Goal: Communication & Community: Answer question/provide support

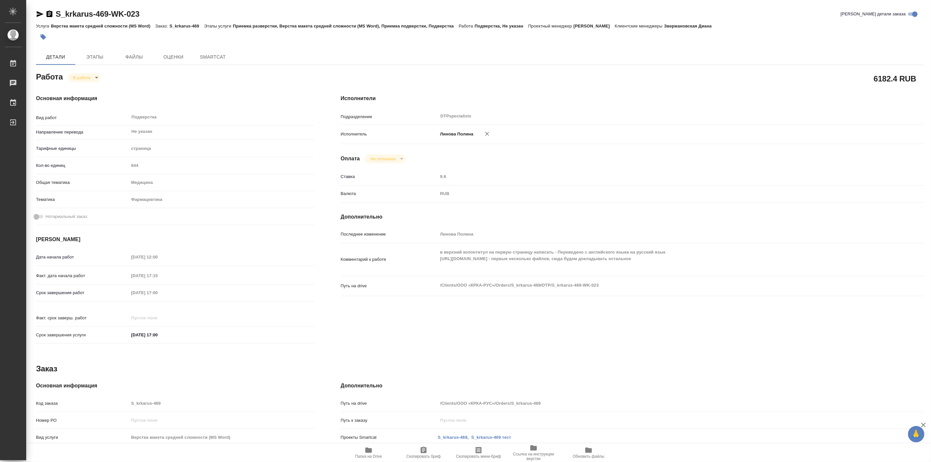
type textarea "x"
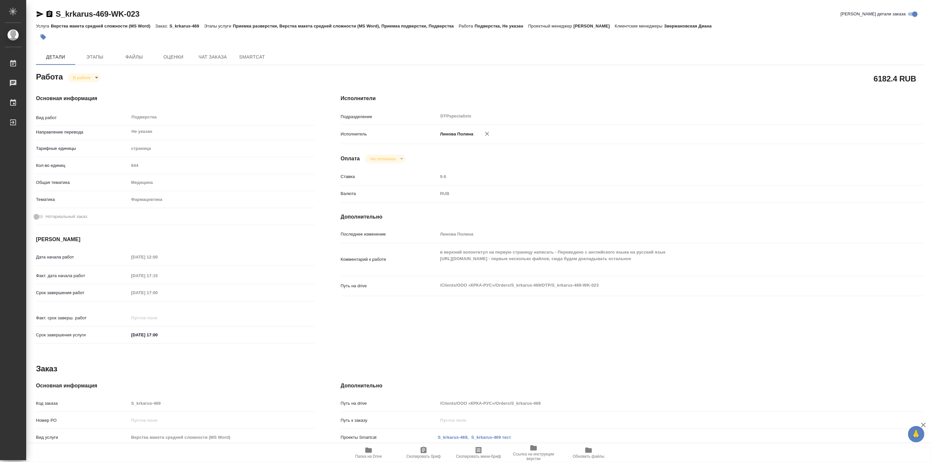
type textarea "x"
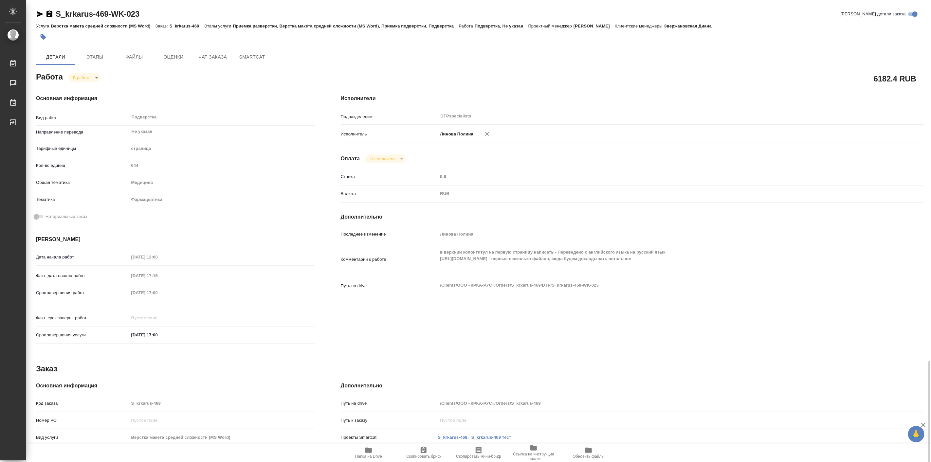
scroll to position [215, 0]
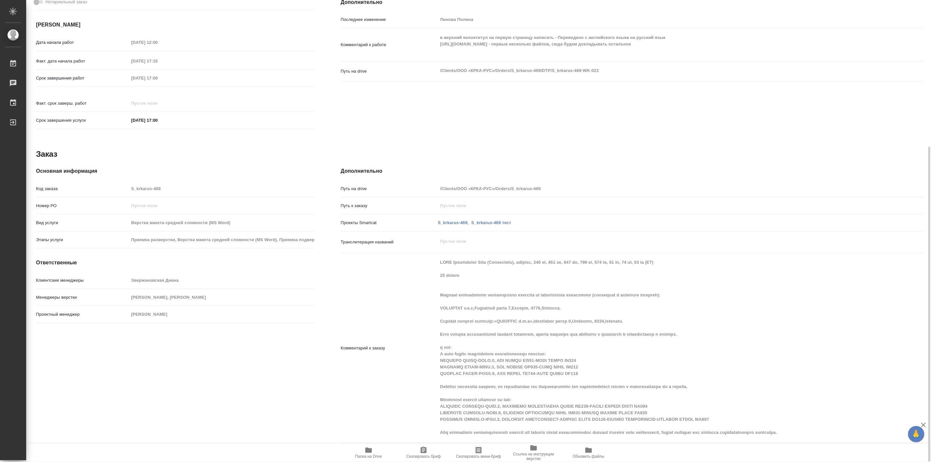
type textarea "x"
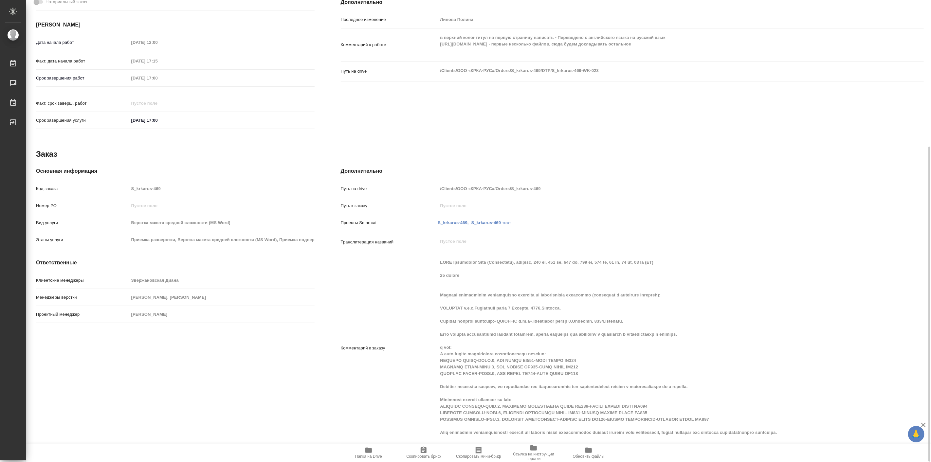
type textarea "x"
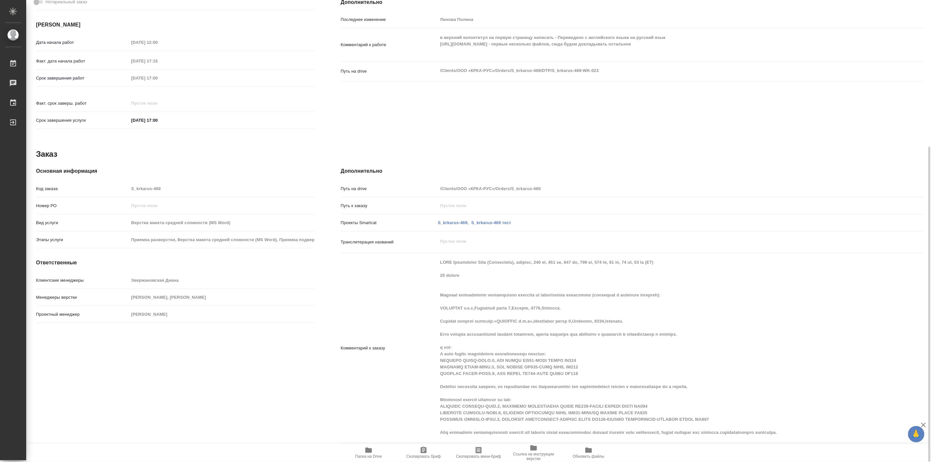
type textarea "x"
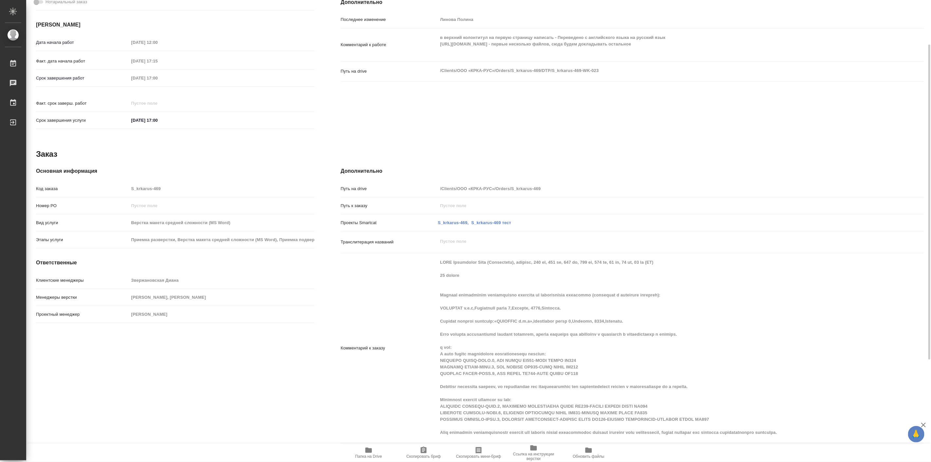
type textarea "x"
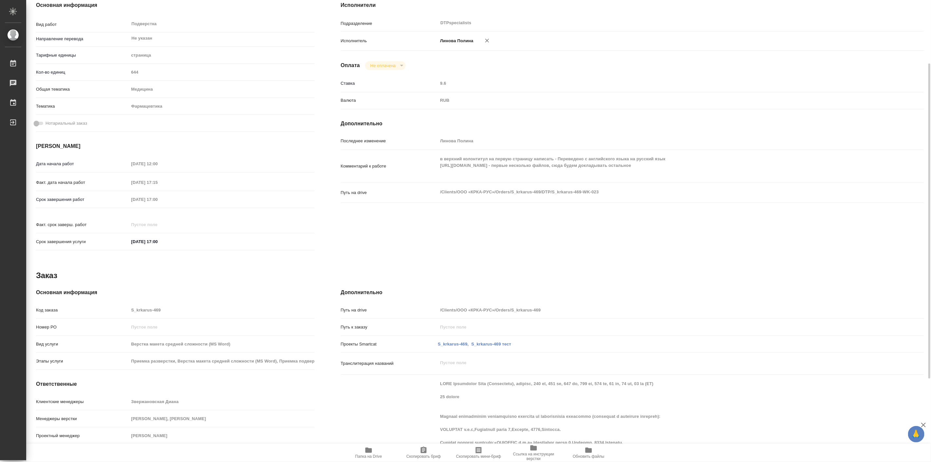
scroll to position [0, 0]
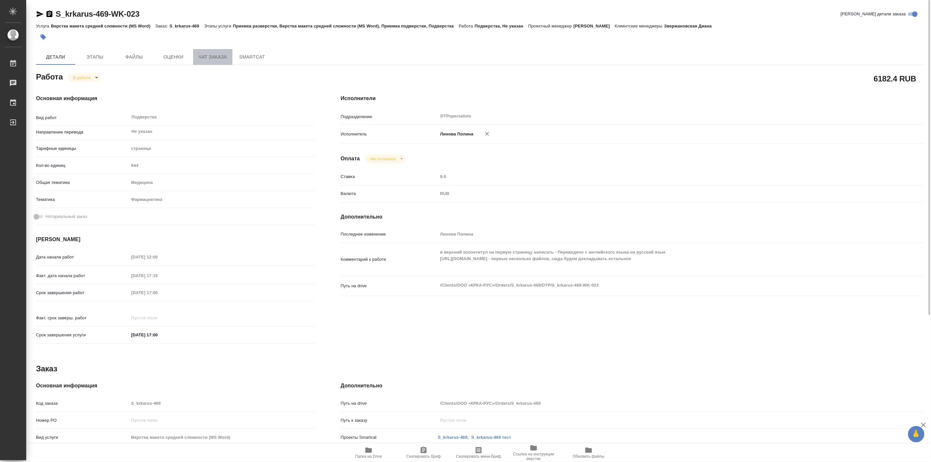
click at [205, 54] on span "Чат заказа" at bounding box center [212, 57] width 31 height 8
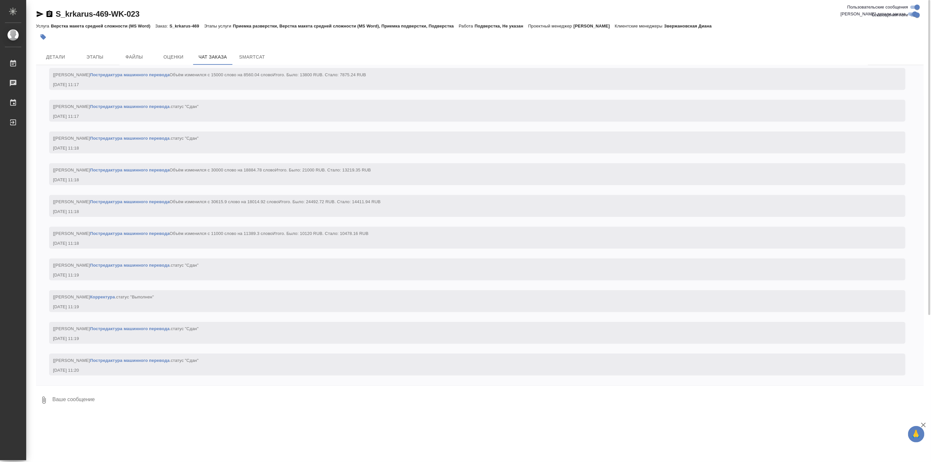
scroll to position [15692, 0]
click at [166, 398] on textarea at bounding box center [488, 400] width 872 height 22
click at [170, 400] on textarea at bounding box center [488, 400] width 872 height 22
type textarea """
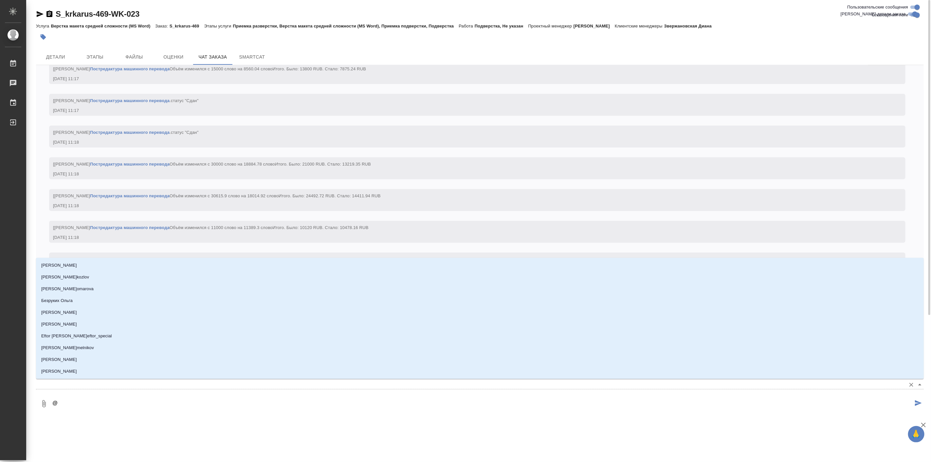
type textarea "@г"
type input "г"
type textarea "@гр"
type input "гр"
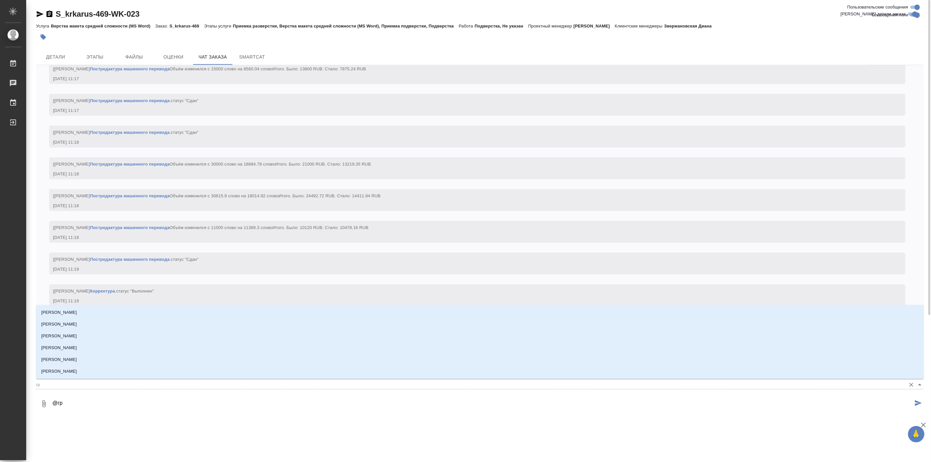
type textarea "@гра"
type input "гра"
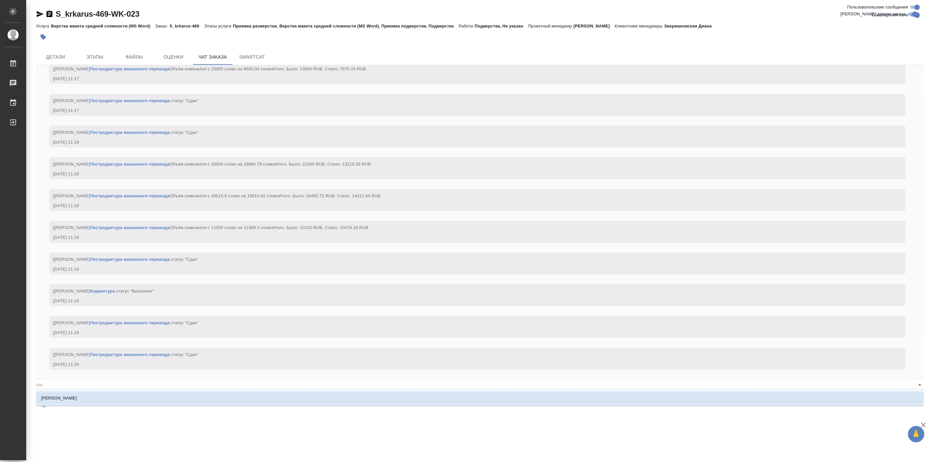
click at [64, 397] on p "[PERSON_NAME]" at bounding box center [59, 398] width 36 height 7
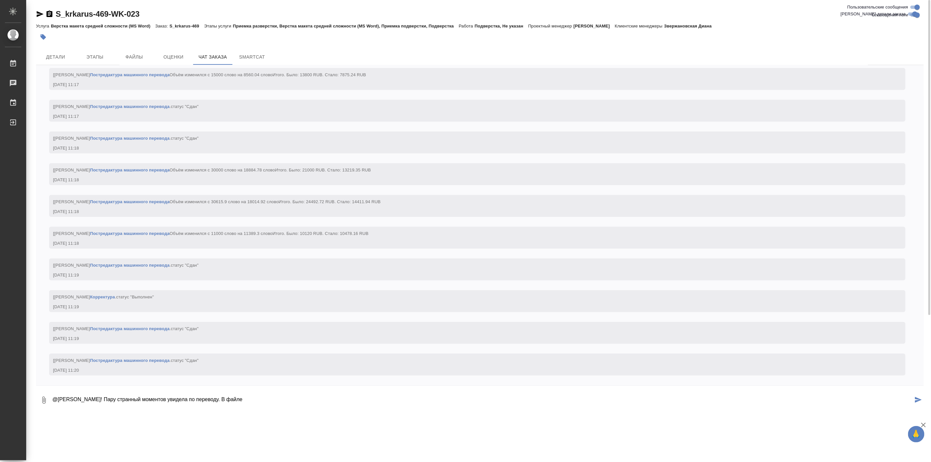
paste textarea "DSVAP000870_6_Линова(ru)"
click at [208, 421] on div ".cls-1 fill:#fff; AWATERA [PERSON_NAME] Работы 0 Чаты График Выйти S_krkarus-46…" at bounding box center [465, 231] width 931 height 462
click at [368, 402] on textarea "@[PERSON_NAME]! Пару странный моментов увидела по переводу. В файле DSVAP000870…" at bounding box center [482, 400] width 861 height 22
paste textarea "DSVAP000764_3_Линова(ru)"
paste textarea "коэффициент асимметрии пика (T)"
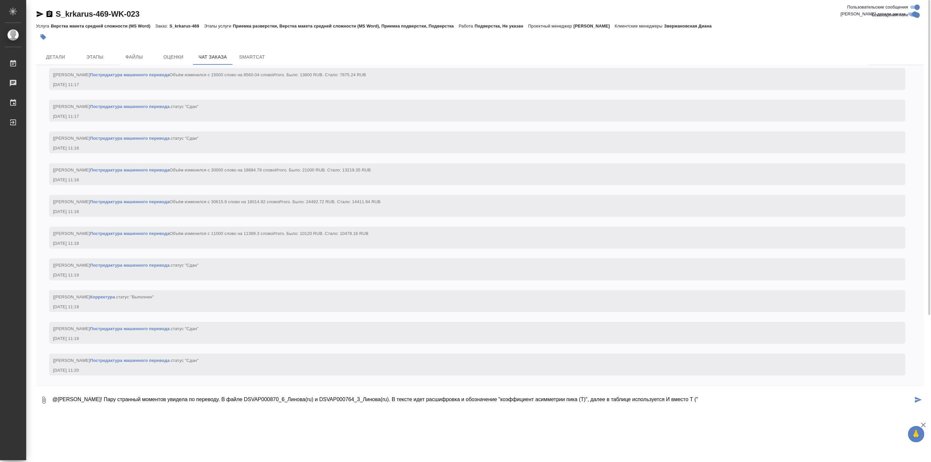
paste textarea "- Коэффициент асимметрии пика. И"
click at [329, 408] on textarea "@[PERSON_NAME]! Пару странный моментов увидела по переводу. В файле DSVAP000870…" at bounding box center [482, 400] width 861 height 22
click at [317, 407] on textarea "@[PERSON_NAME]! Пару странный моментов увидела по переводу. В файле DSVAP000870…" at bounding box center [482, 400] width 861 height 22
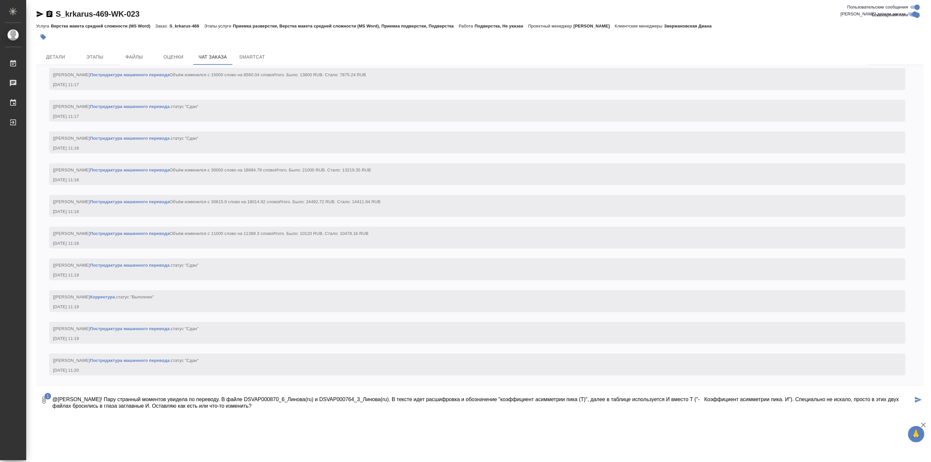
click at [526, 416] on div ".cls-1 fill:#fff; AWATERA [PERSON_NAME] Работы 0 Чаты График Выйти S_krkarus-46…" at bounding box center [465, 231] width 931 height 462
click at [899, 400] on textarea "@[PERSON_NAME]! Пару странный моментов увидела по переводу. В файле DSVAP000870…" at bounding box center [482, 400] width 861 height 22
click at [202, 408] on textarea "@[PERSON_NAME]! Пару странный моментов увидела по переводу. В файле DSVAP000870…" at bounding box center [482, 400] width 861 height 22
type textarea "@[PERSON_NAME]! Пару странный моментов увидела по переводу. В файле DSVAP000870…"
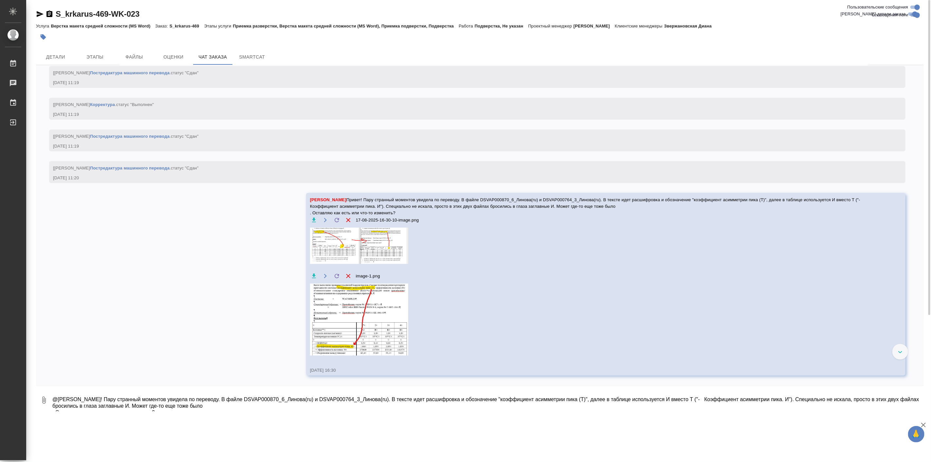
scroll to position [15776, 0]
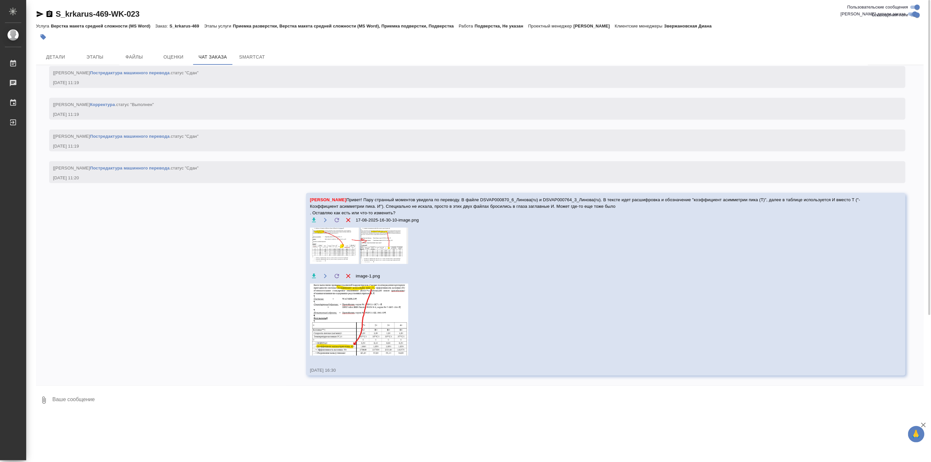
click at [329, 264] on img at bounding box center [359, 246] width 98 height 36
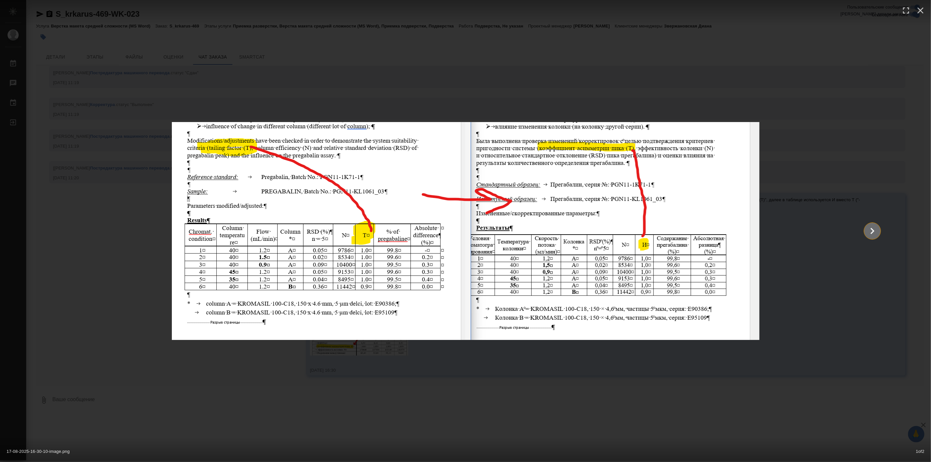
click at [873, 230] on icon "Show slide 2 of 2" at bounding box center [873, 231] width 4 height 6
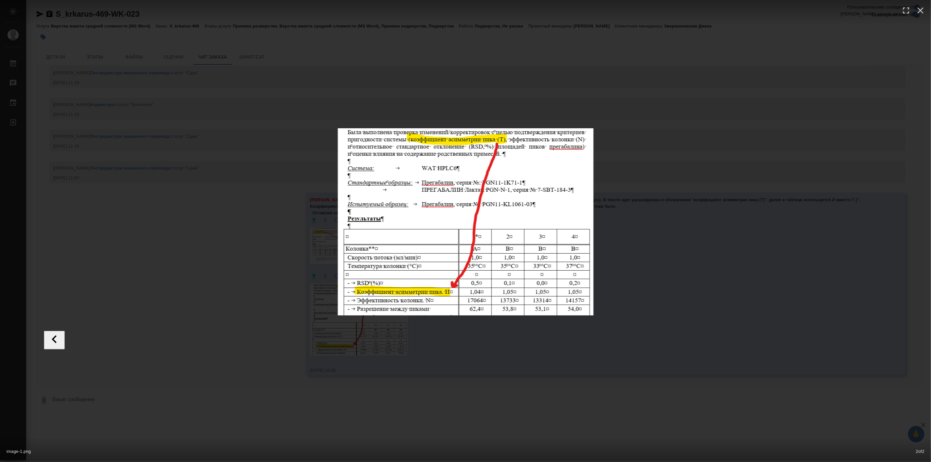
click at [843, 221] on div at bounding box center [465, 221] width 843 height 187
